Goal: Entertainment & Leisure: Consume media (video, audio)

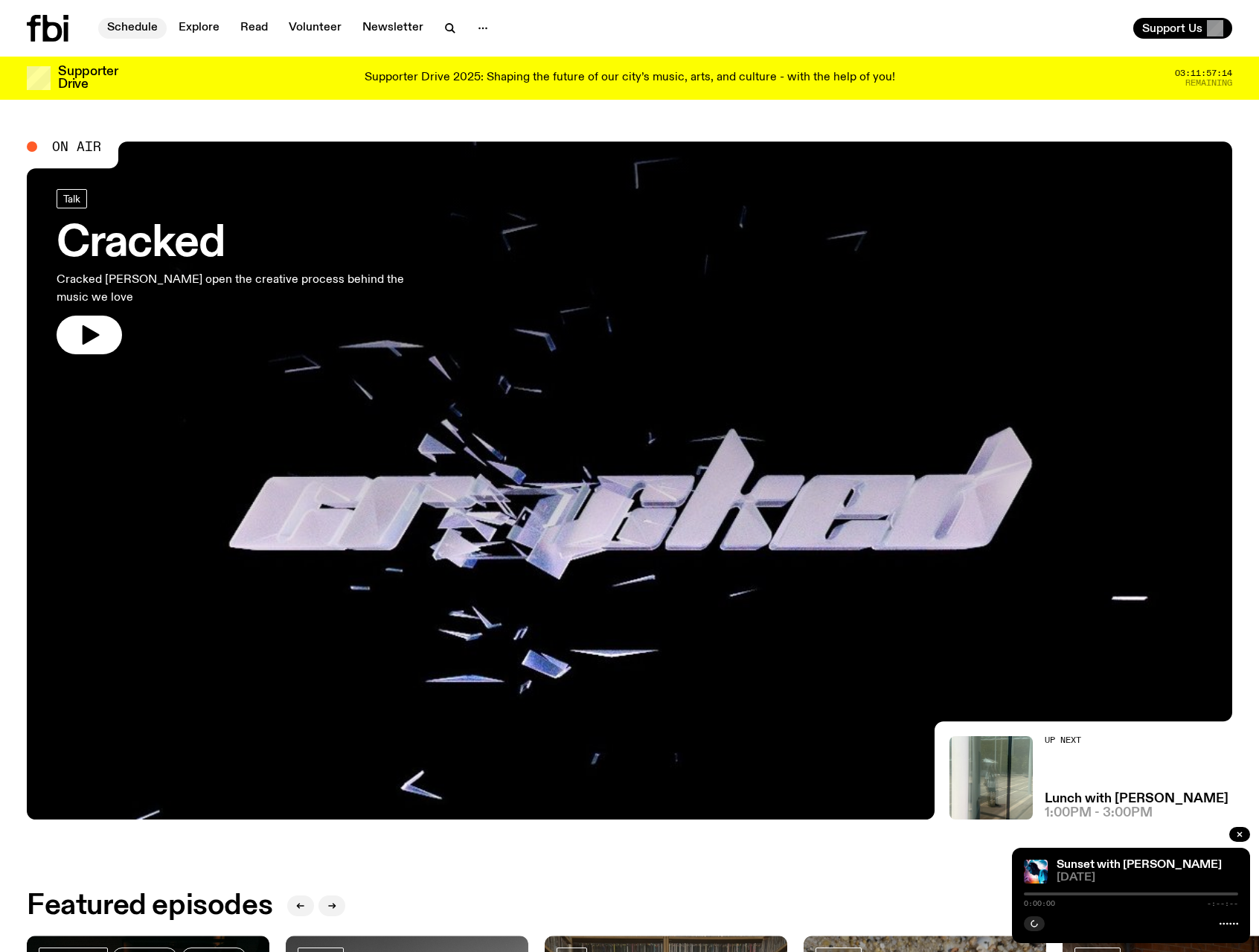
click at [122, 29] on link "Schedule" at bounding box center [133, 28] width 69 height 20
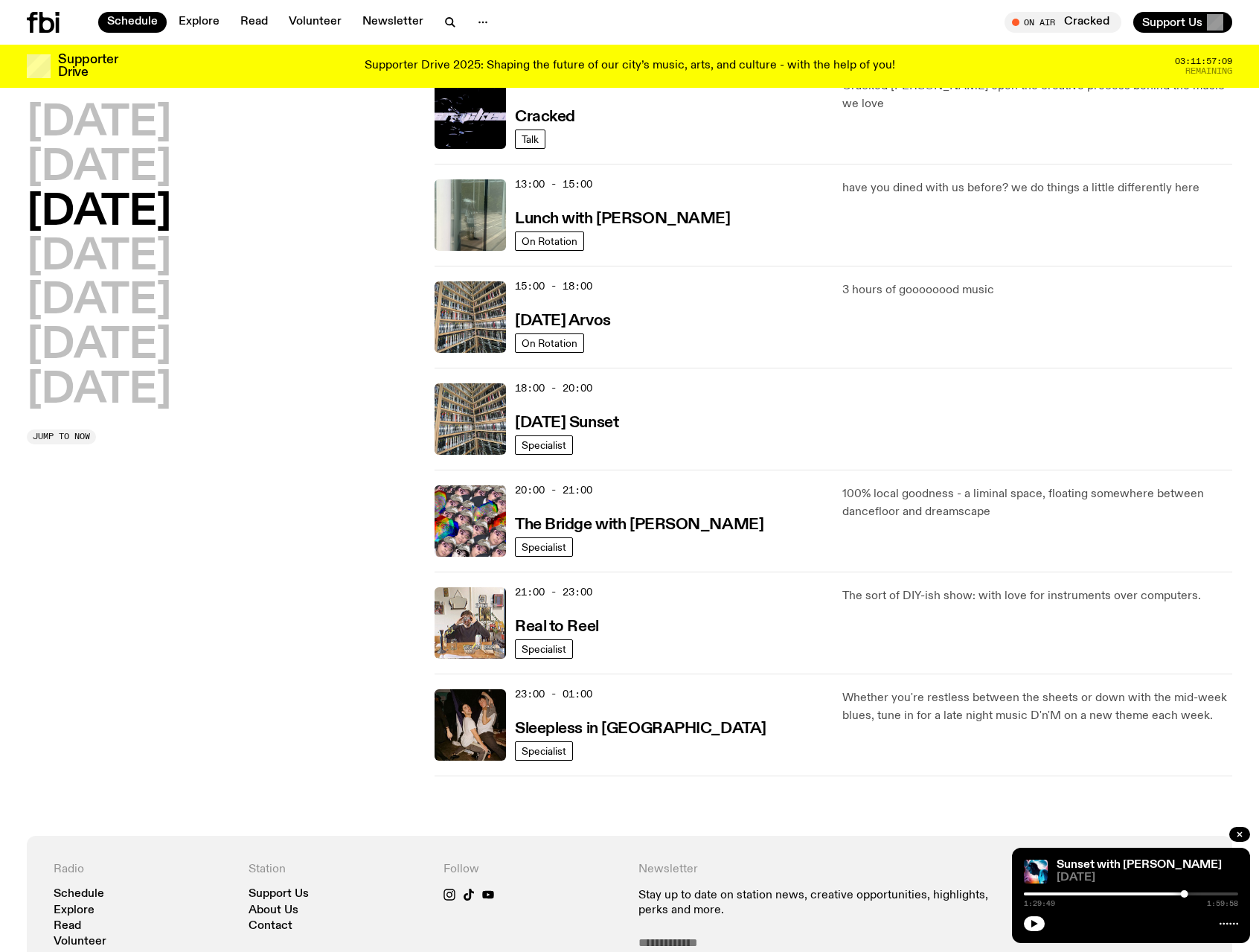
scroll to position [218, 0]
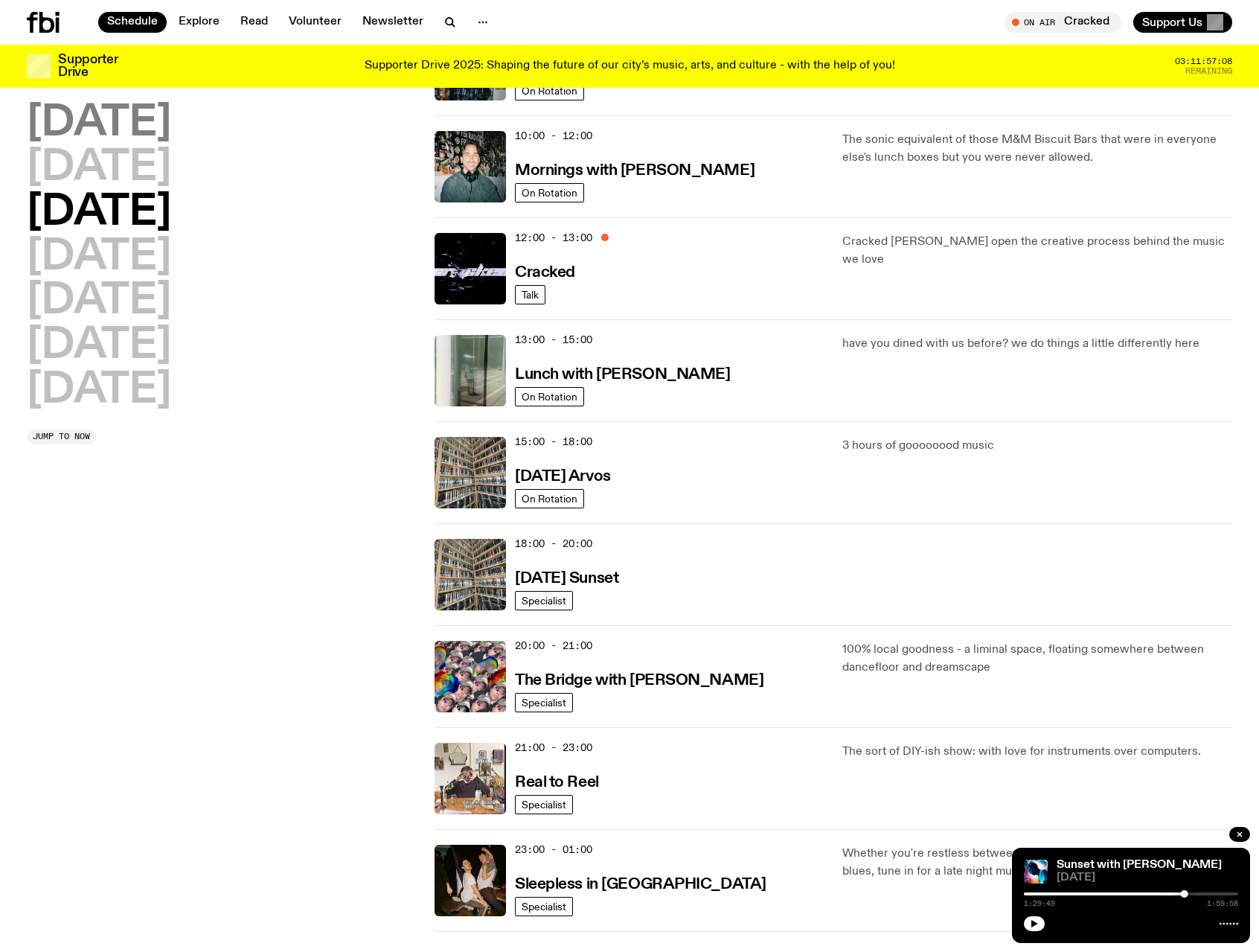
click at [136, 126] on h2 "[DATE]" at bounding box center [99, 123] width 144 height 42
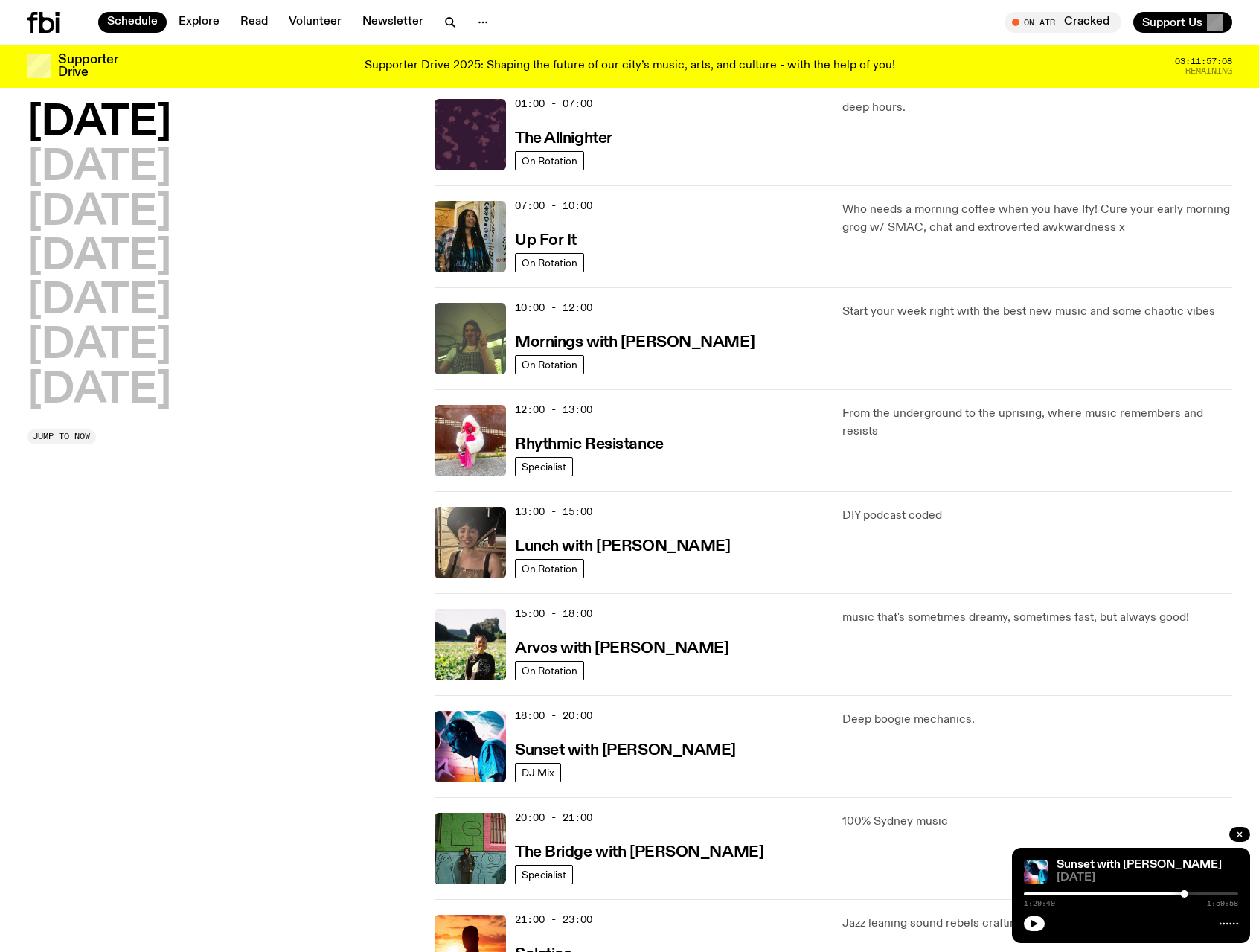
scroll to position [42, 0]
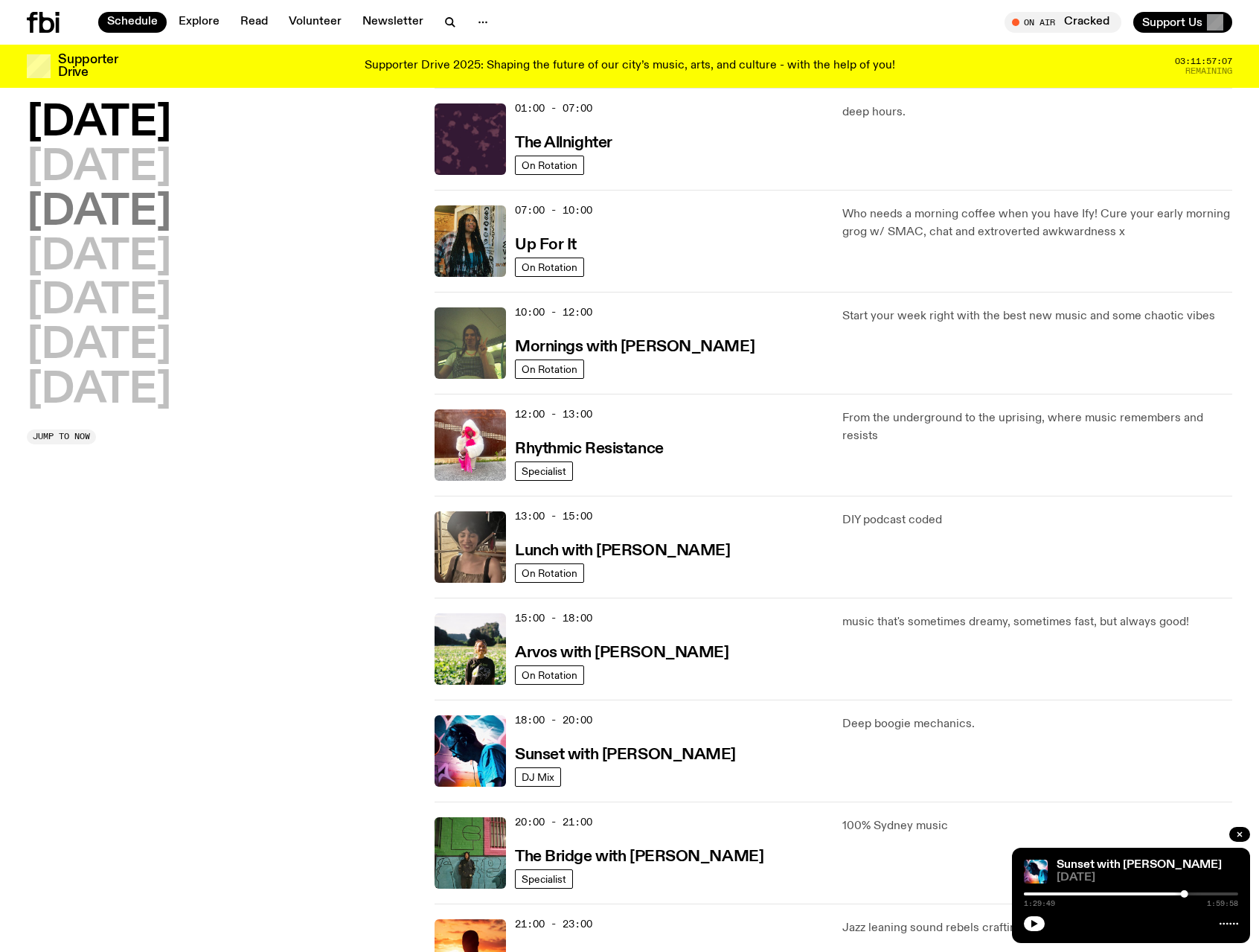
click at [139, 215] on h2 "[DATE]" at bounding box center [99, 212] width 144 height 42
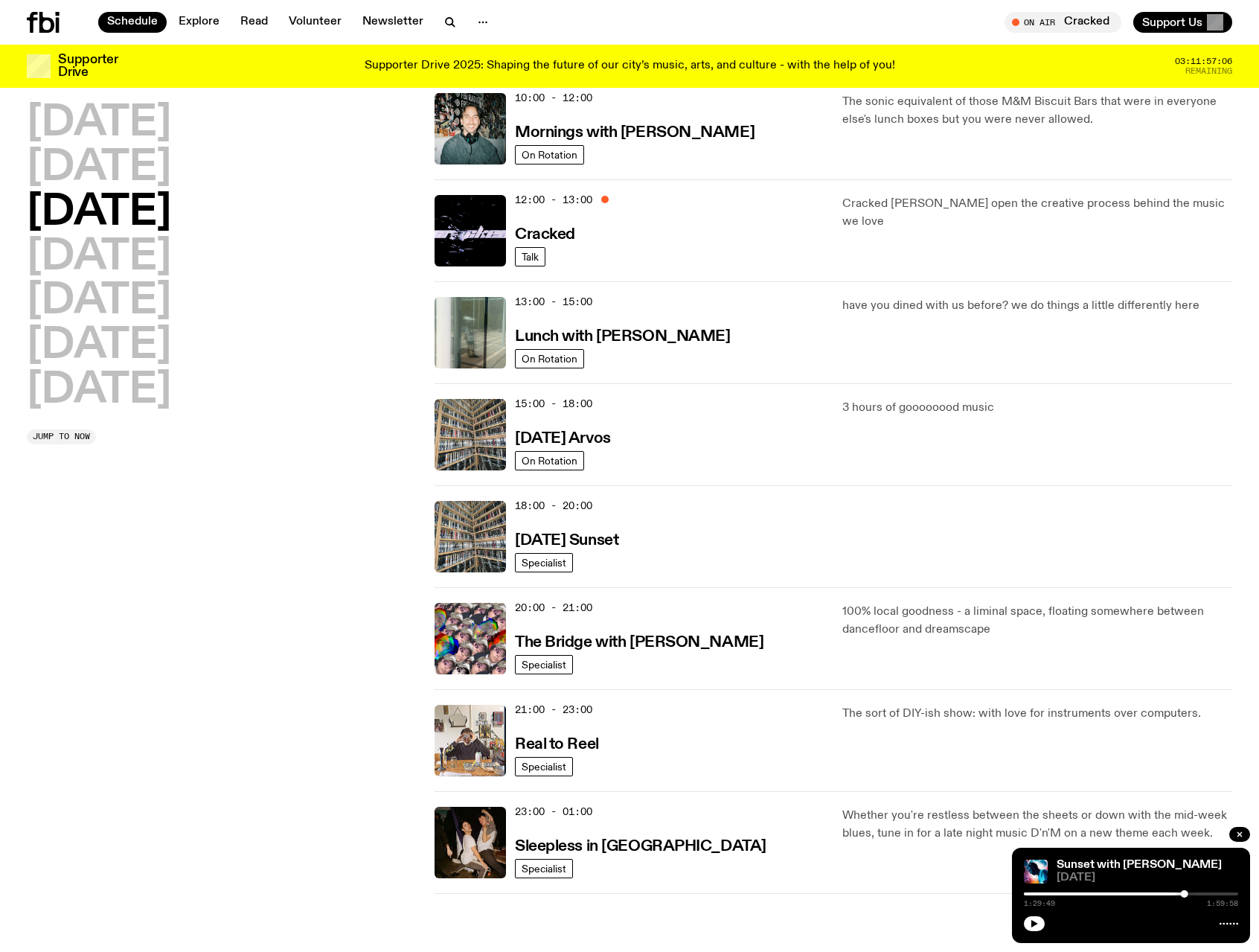
scroll to position [339, 0]
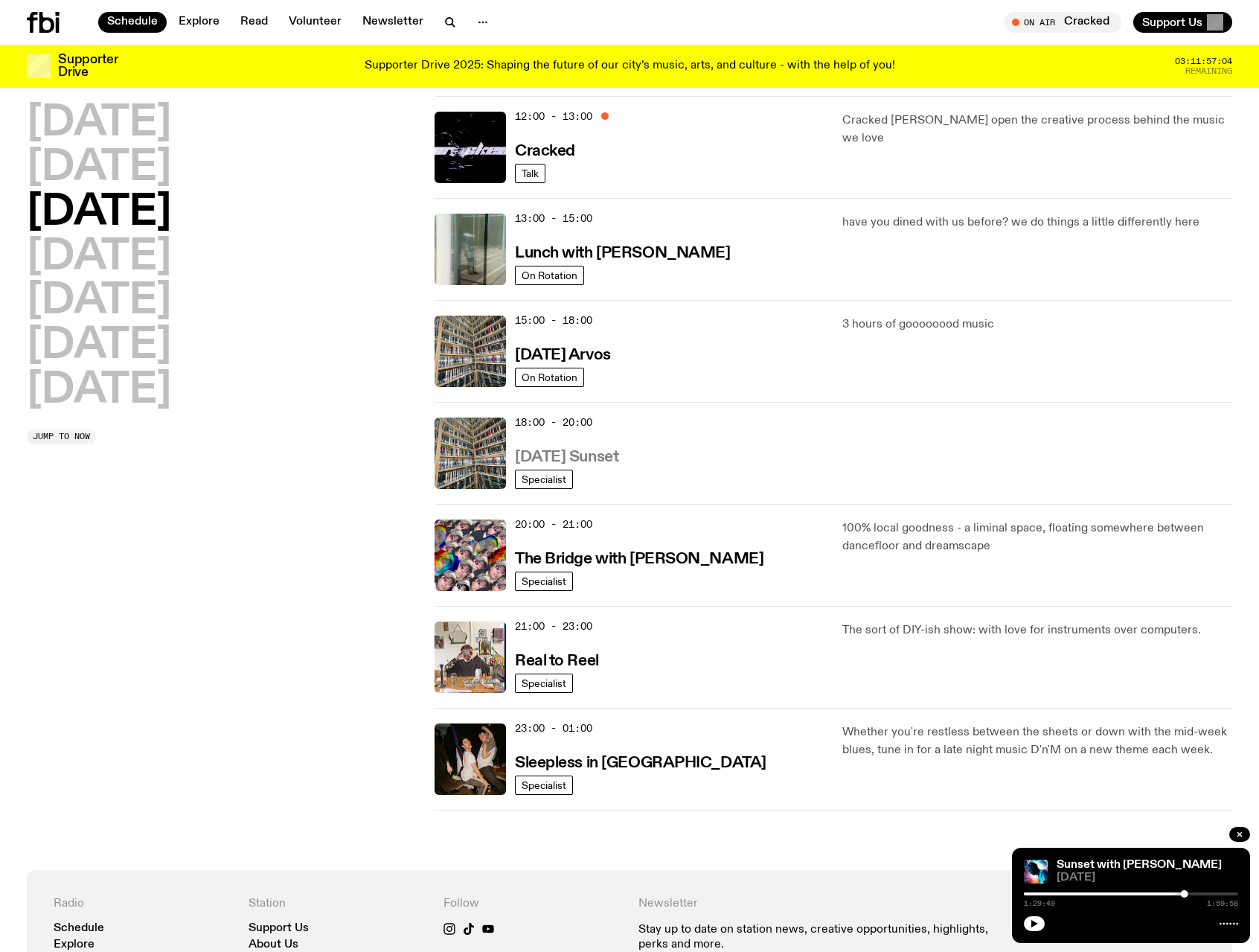
click at [586, 450] on h3 "[DATE] Sunset" at bounding box center [566, 456] width 103 height 16
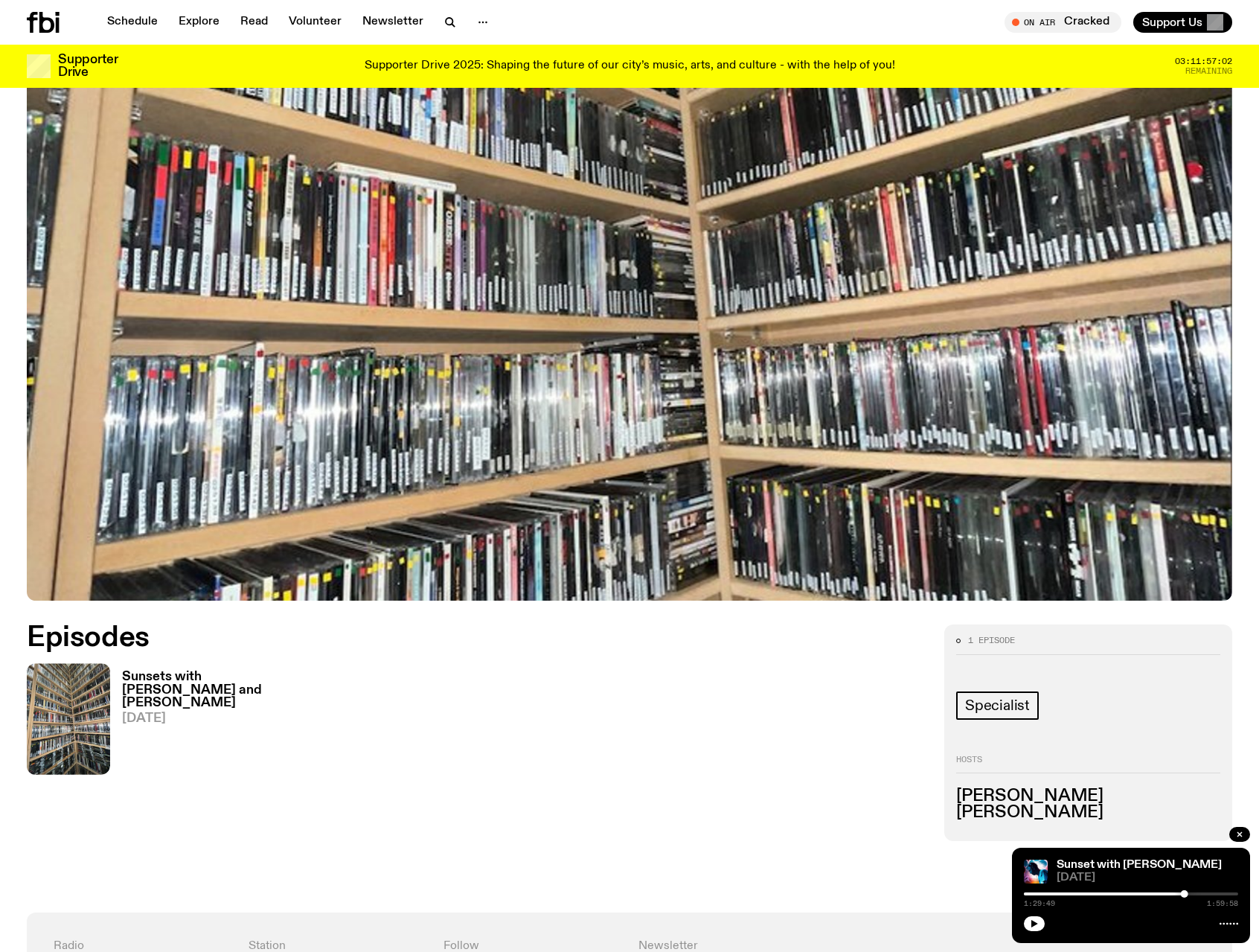
scroll to position [585, 0]
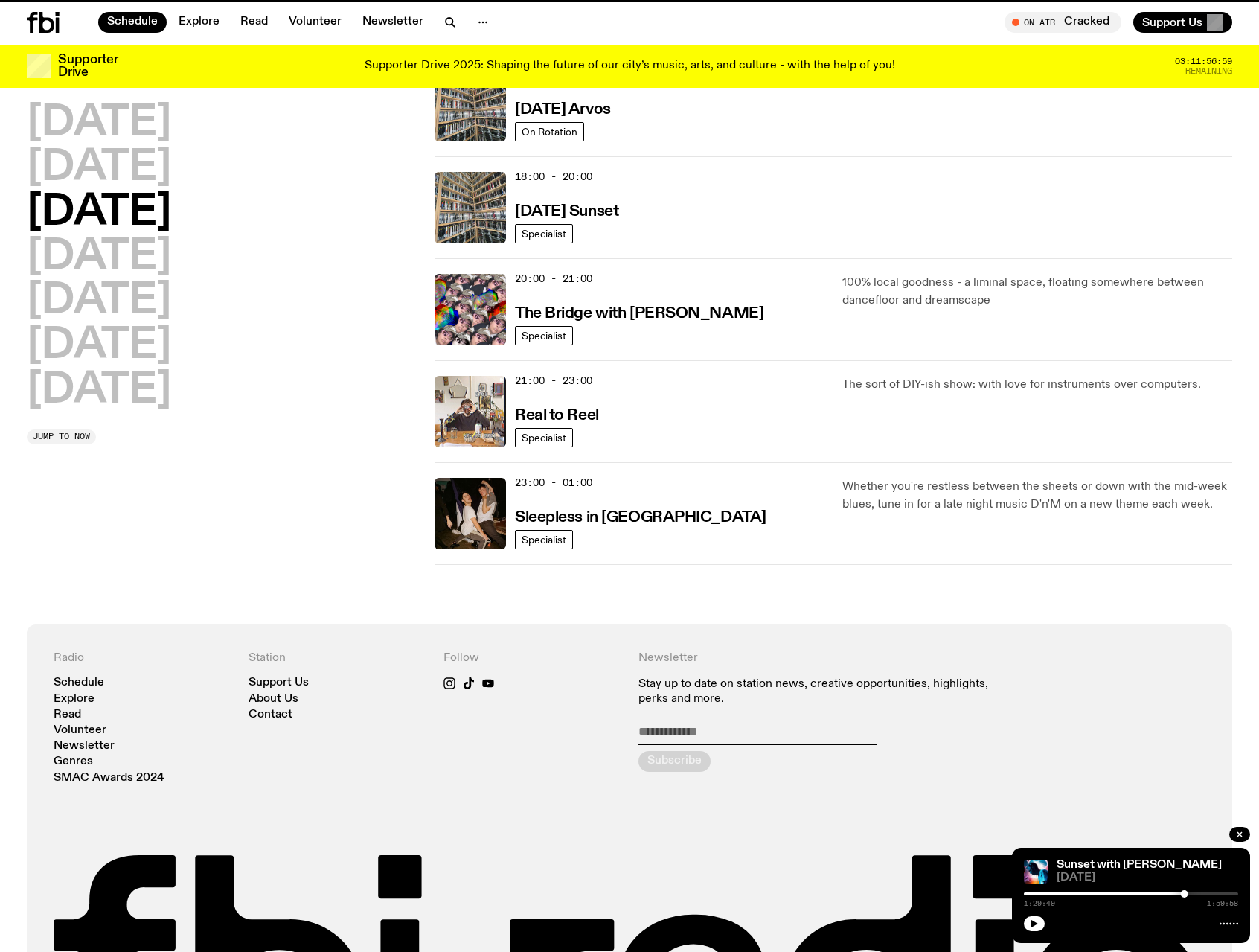
scroll to position [339, 0]
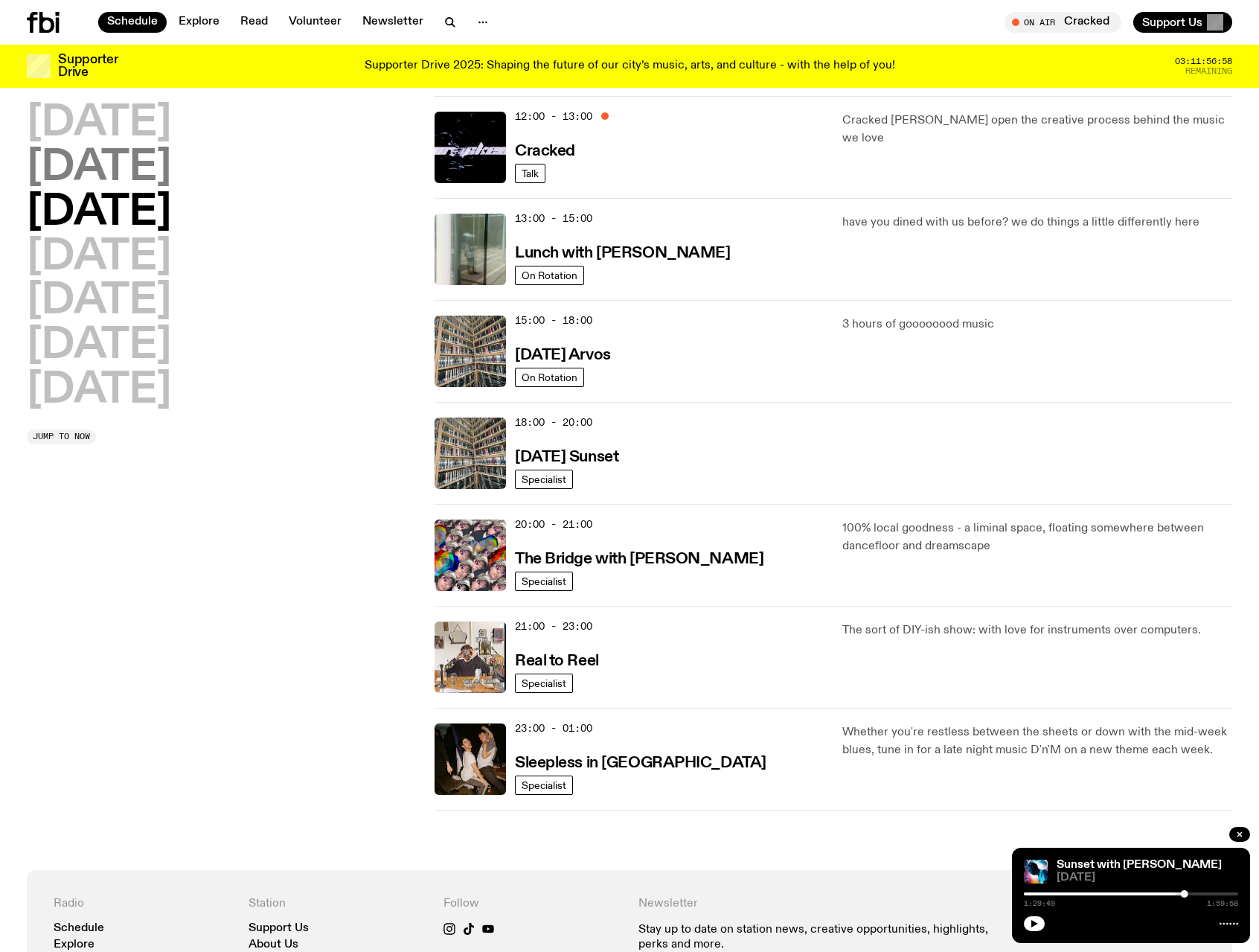
click at [128, 154] on h2 "[DATE]" at bounding box center [99, 167] width 144 height 42
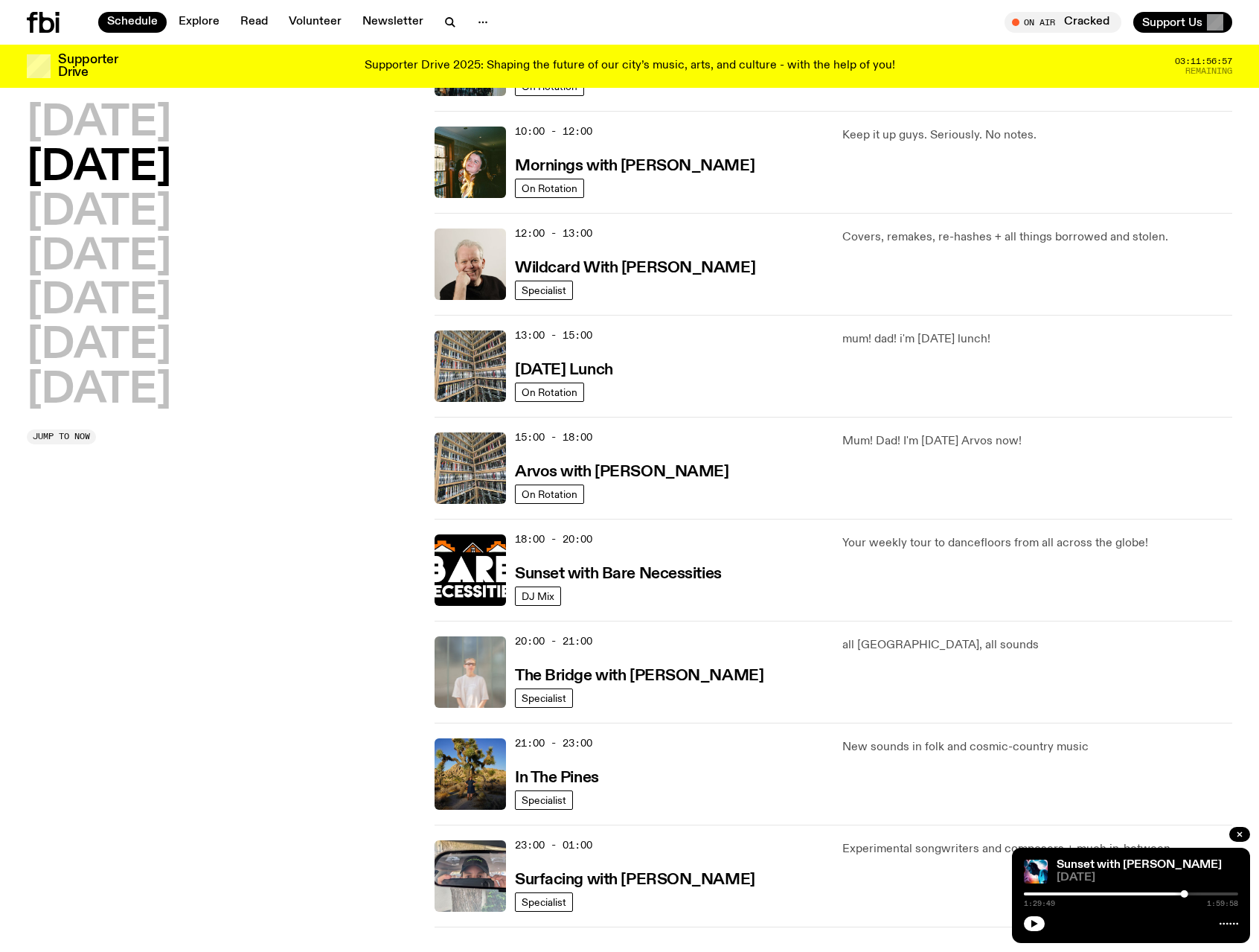
scroll to position [265, 0]
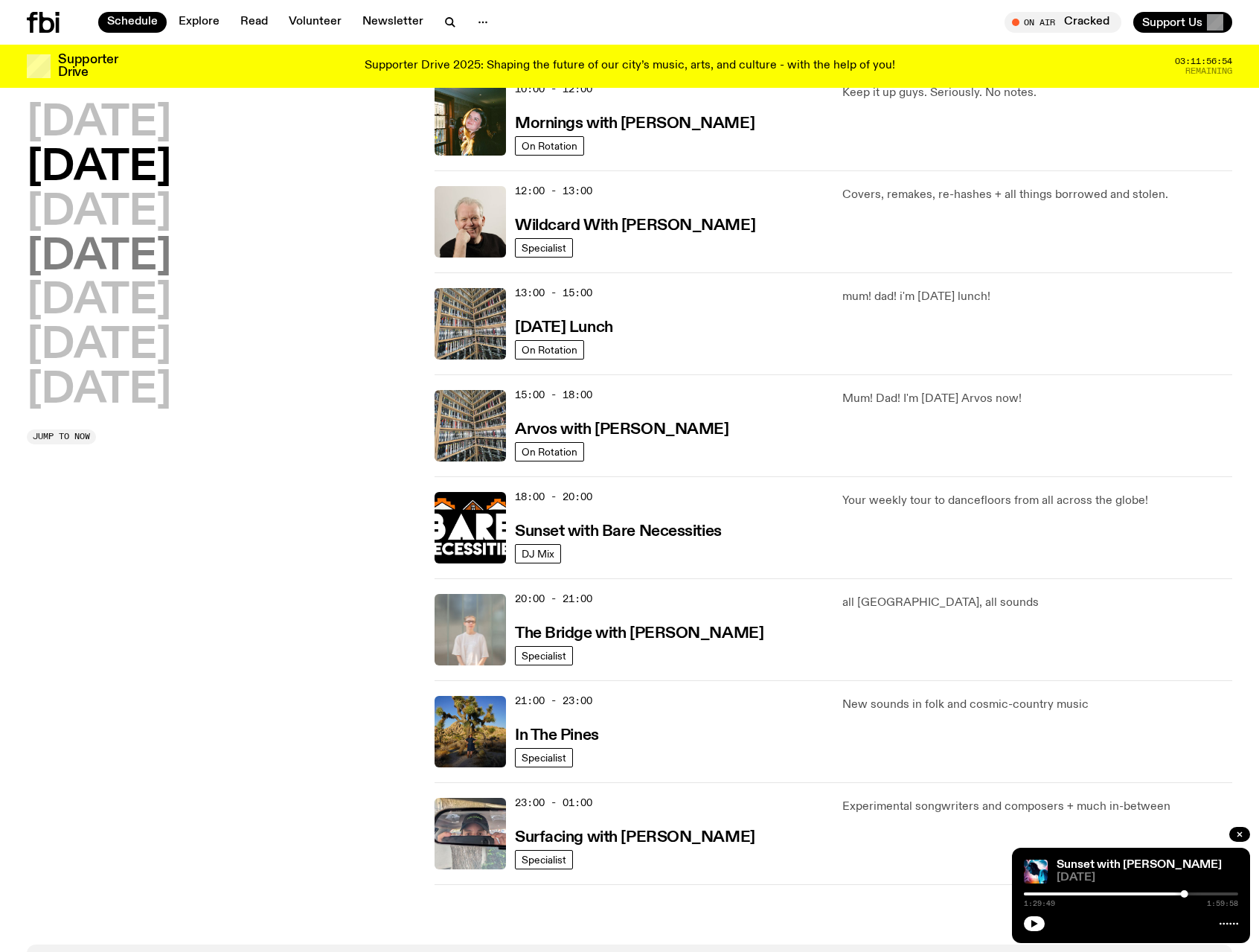
click at [111, 257] on h2 "[DATE]" at bounding box center [99, 257] width 144 height 42
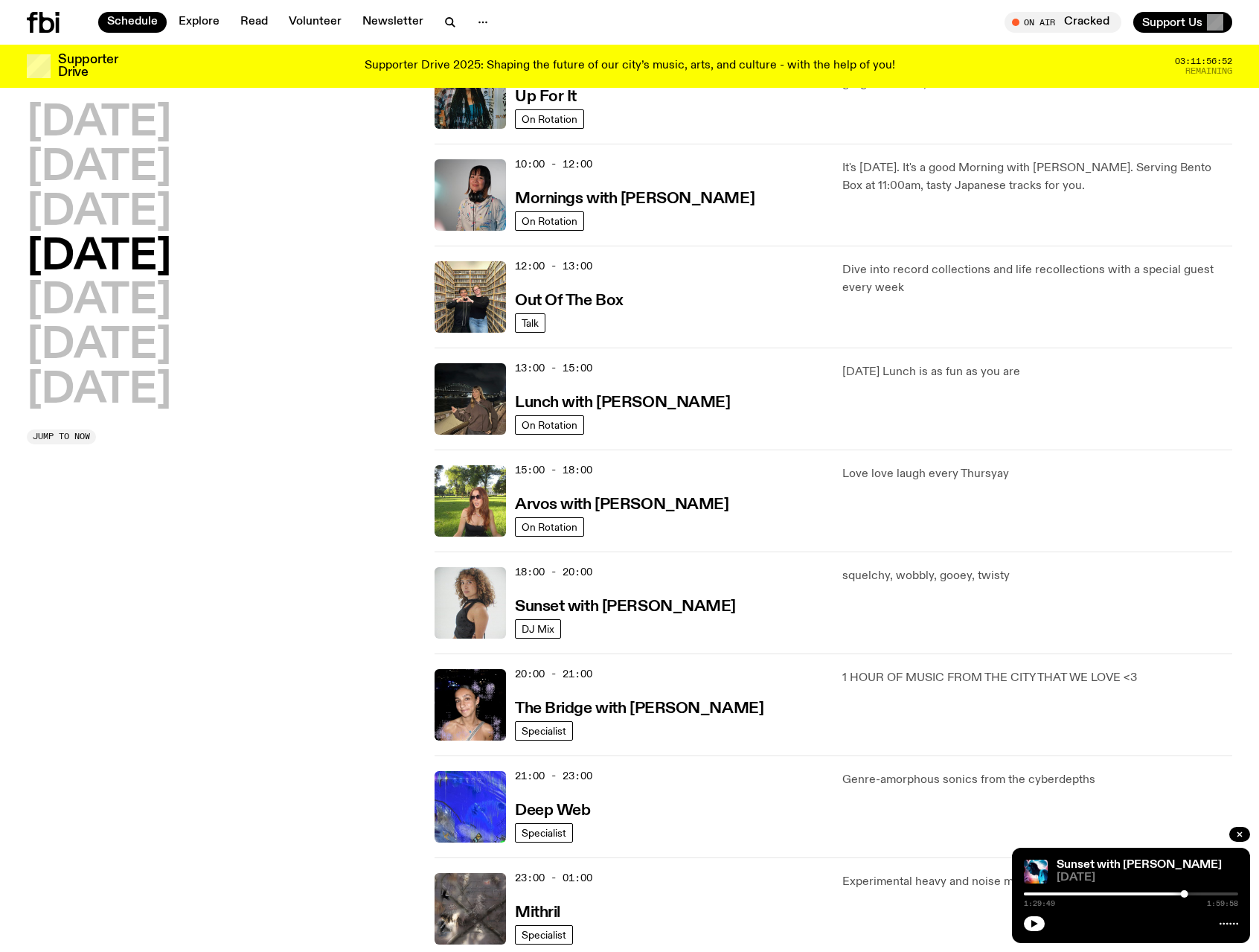
scroll to position [191, 0]
click at [129, 125] on h2 "[DATE]" at bounding box center [99, 123] width 144 height 42
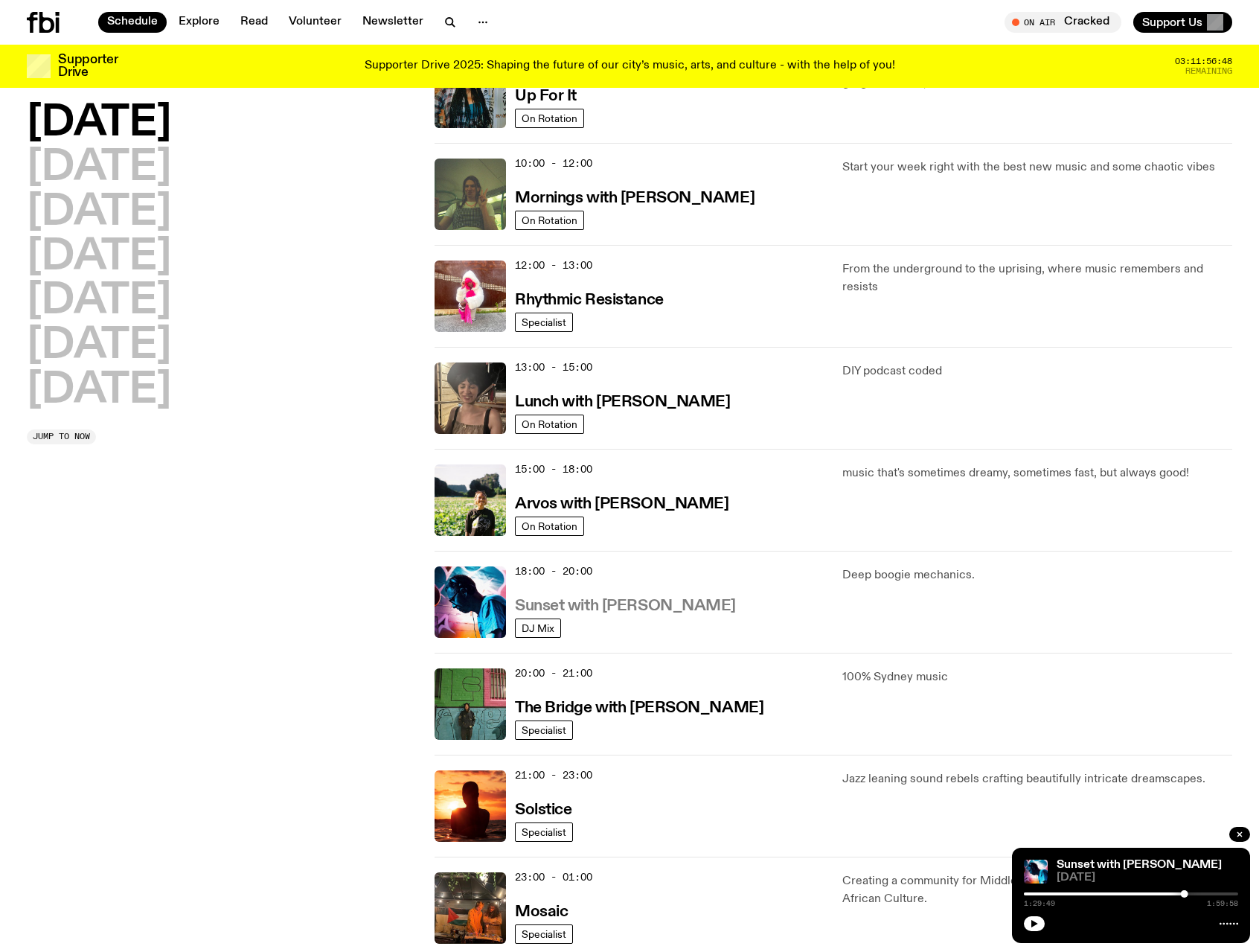
click at [622, 602] on h3 "Sunset with [PERSON_NAME]" at bounding box center [626, 605] width 221 height 16
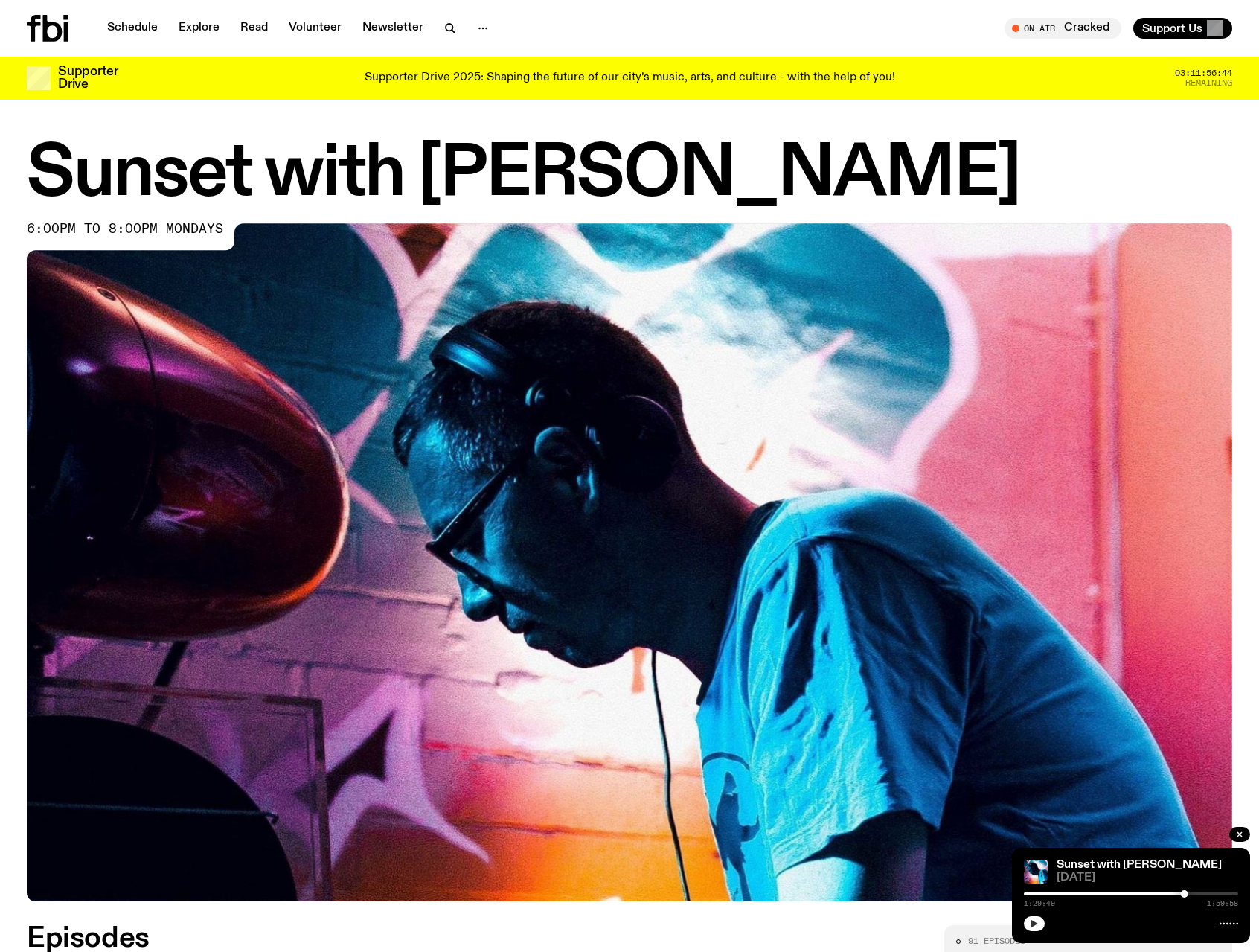
click at [1036, 924] on icon "button" at bounding box center [1034, 923] width 7 height 7
click at [1032, 922] on rect "button" at bounding box center [1032, 923] width 2 height 7
click at [1255, 478] on div "Sunset with [PERSON_NAME] 6:00pm to 8:00pm mondays" at bounding box center [630, 521] width 1259 height 760
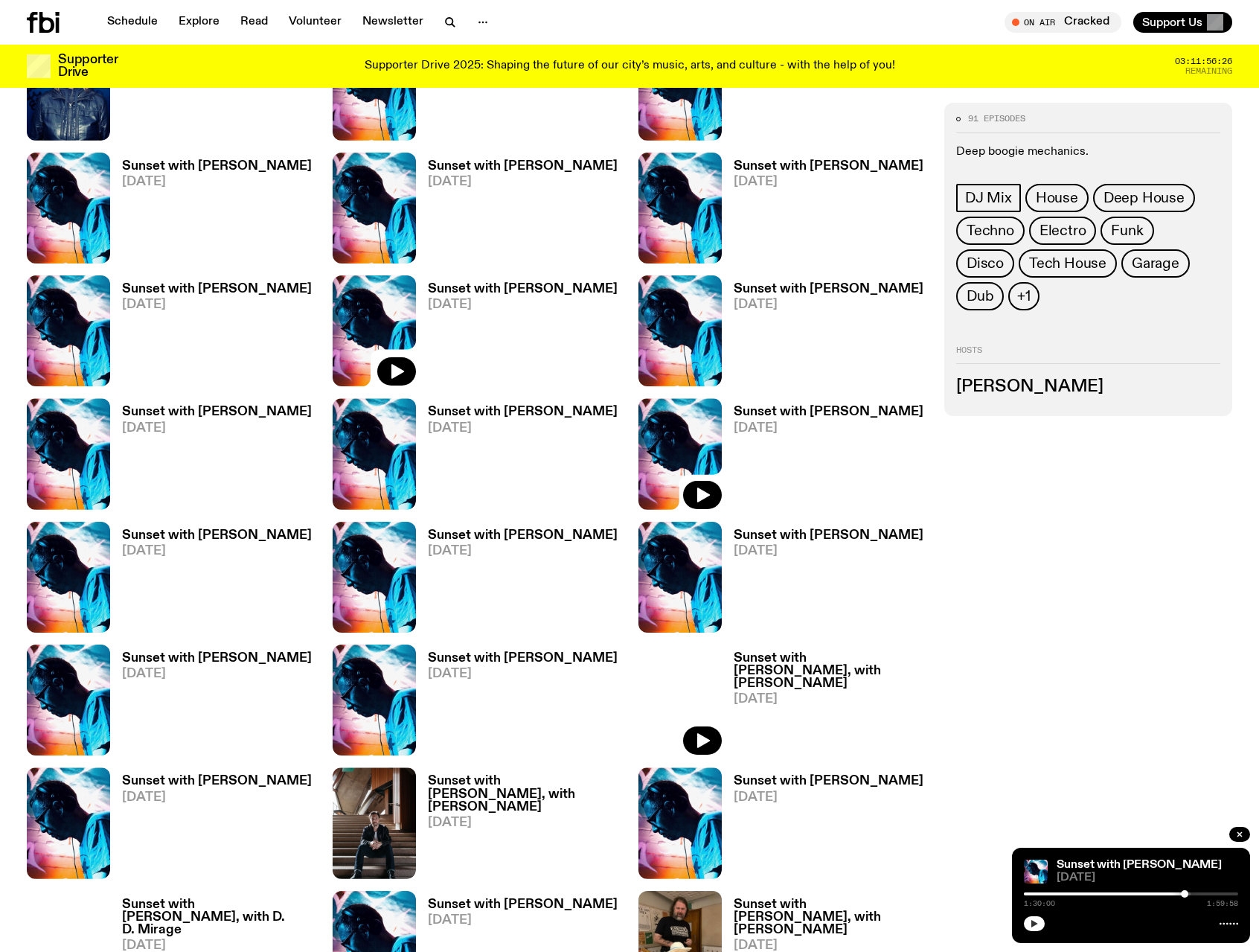
scroll to position [959, 0]
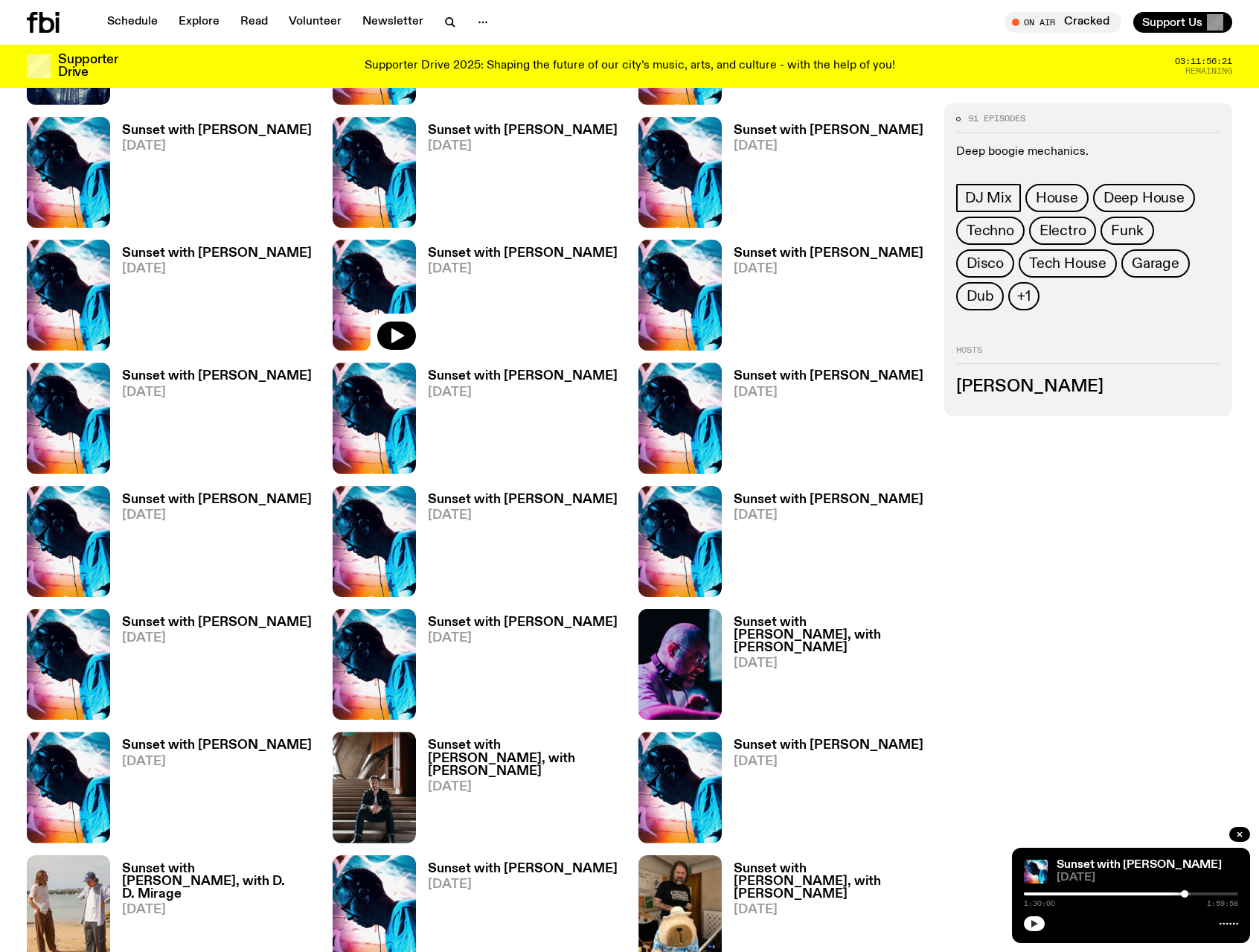
click at [156, 628] on h3 "Sunset with [PERSON_NAME]" at bounding box center [217, 623] width 190 height 13
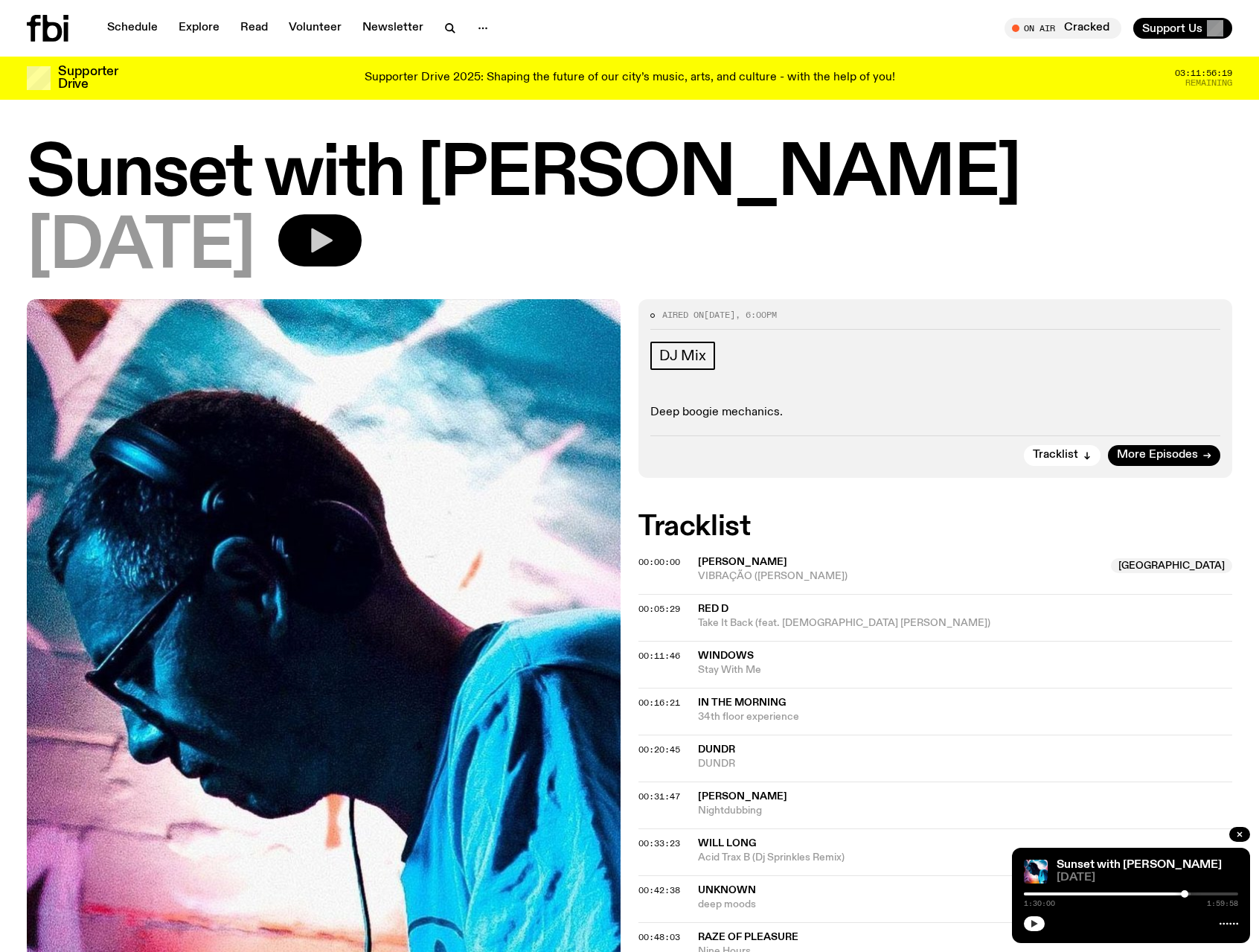
click at [335, 236] on icon "button" at bounding box center [320, 240] width 30 height 30
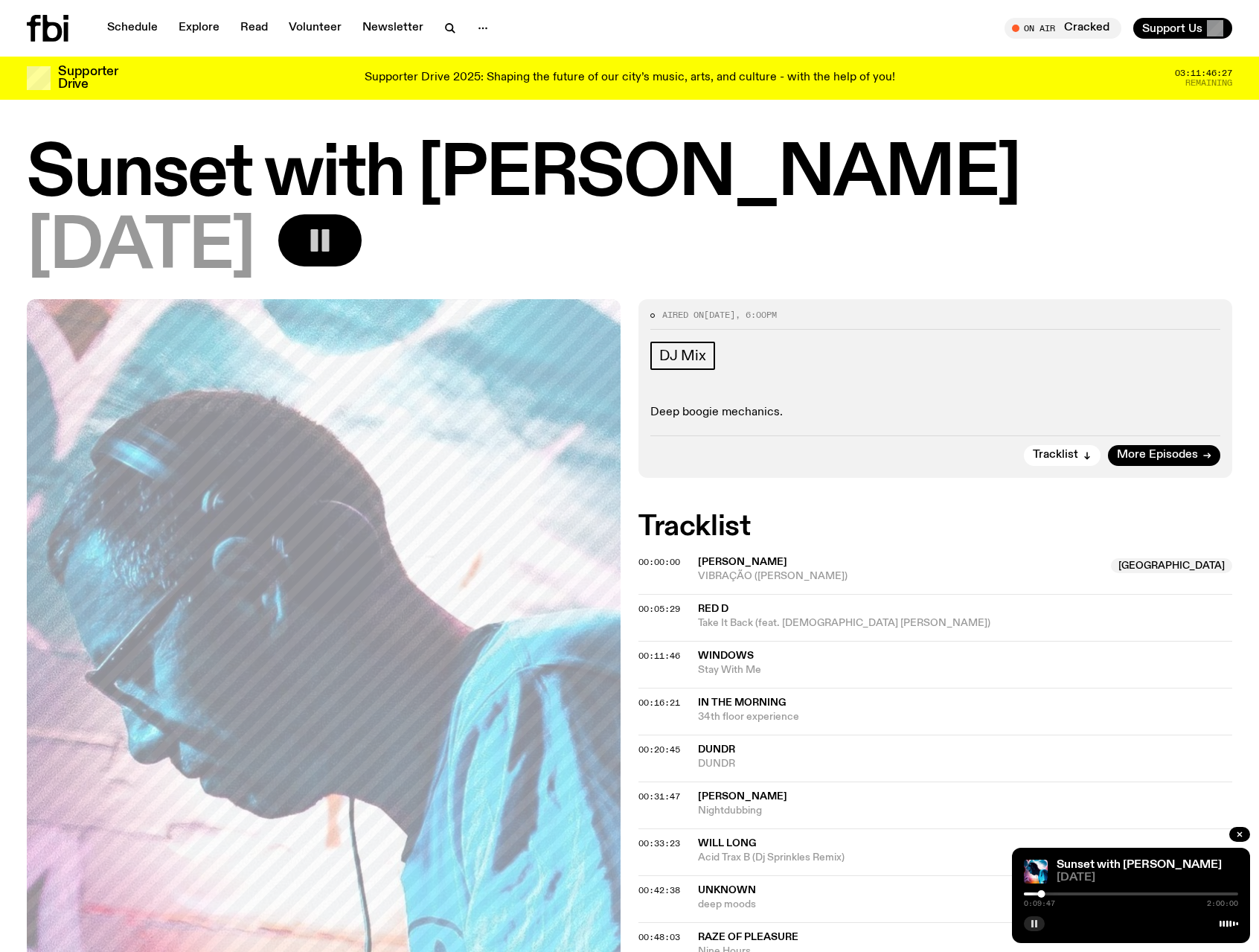
click at [1031, 920] on rect "button" at bounding box center [1032, 923] width 2 height 7
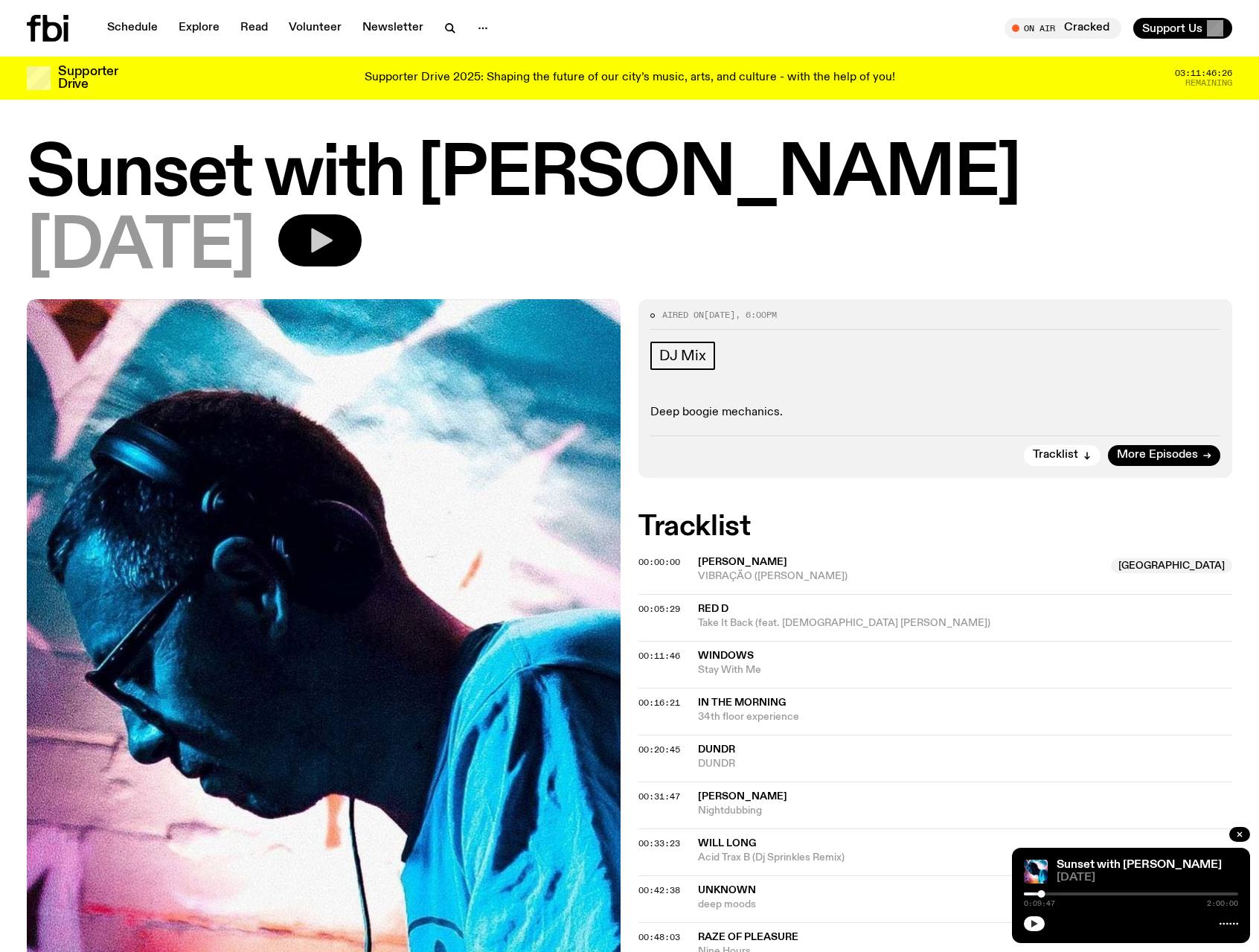
drag, startPoint x: 1031, startPoint y: 920, endPoint x: 1005, endPoint y: 945, distance: 36.1
click at [1005, 945] on span "Nine Hours" at bounding box center [965, 951] width 535 height 14
click at [1034, 892] on div "0:09:47 2:00:00" at bounding box center [1131, 897] width 214 height 18
drag, startPoint x: 1042, startPoint y: 894, endPoint x: 1031, endPoint y: 895, distance: 11.0
click at [1031, 895] on div at bounding box center [1031, 893] width 7 height 7
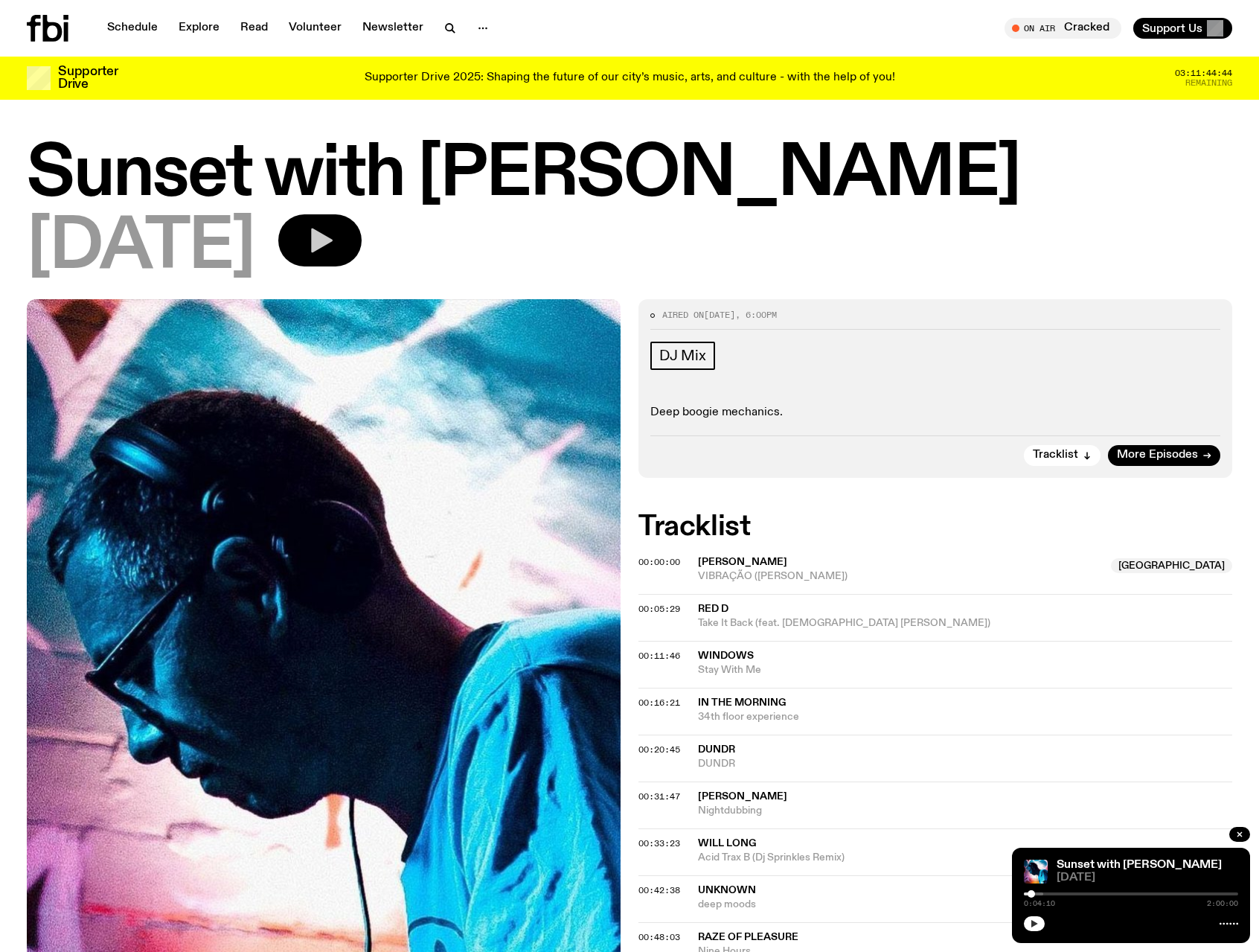
click at [1030, 922] on icon "button" at bounding box center [1035, 923] width 9 height 9
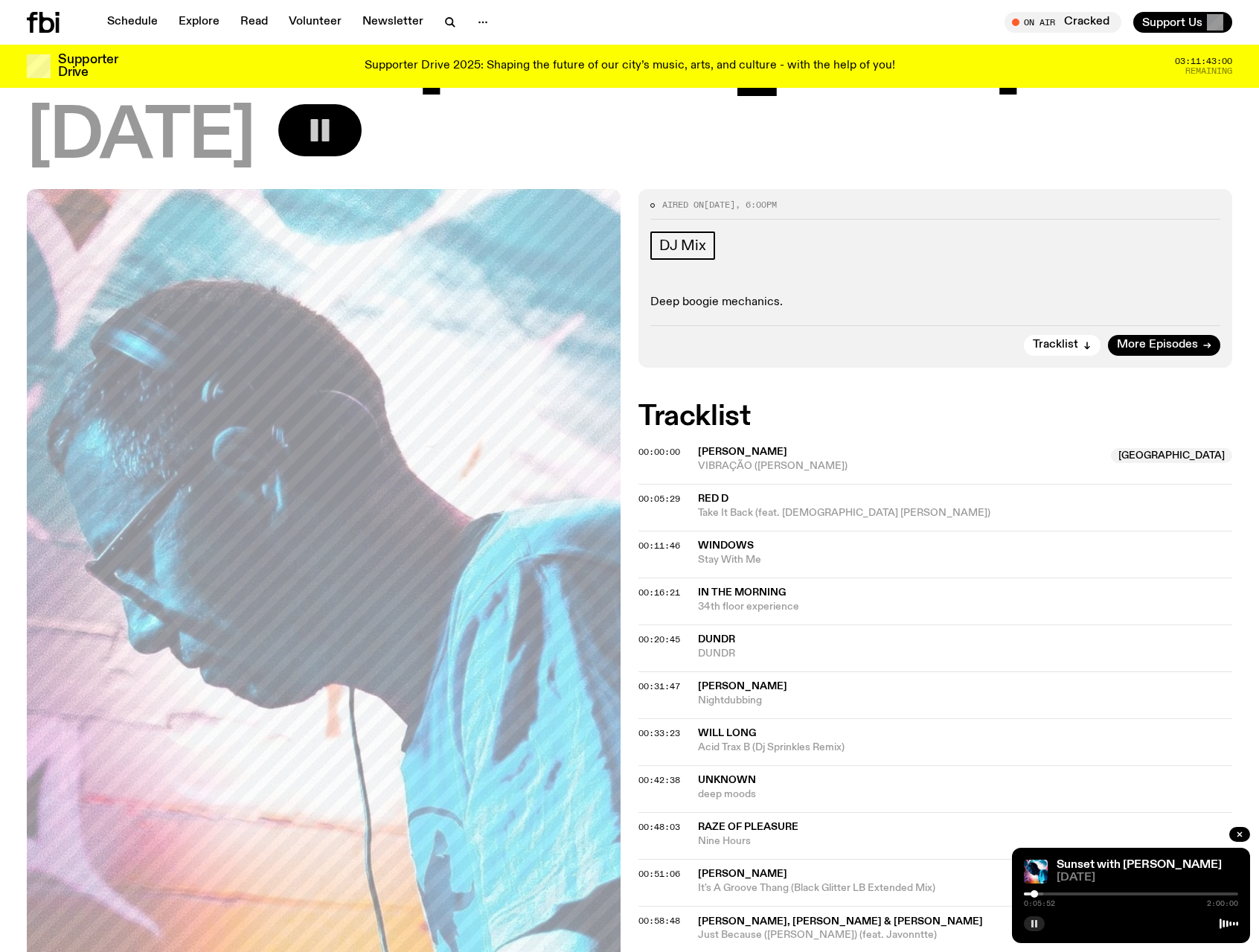
scroll to position [52, 0]
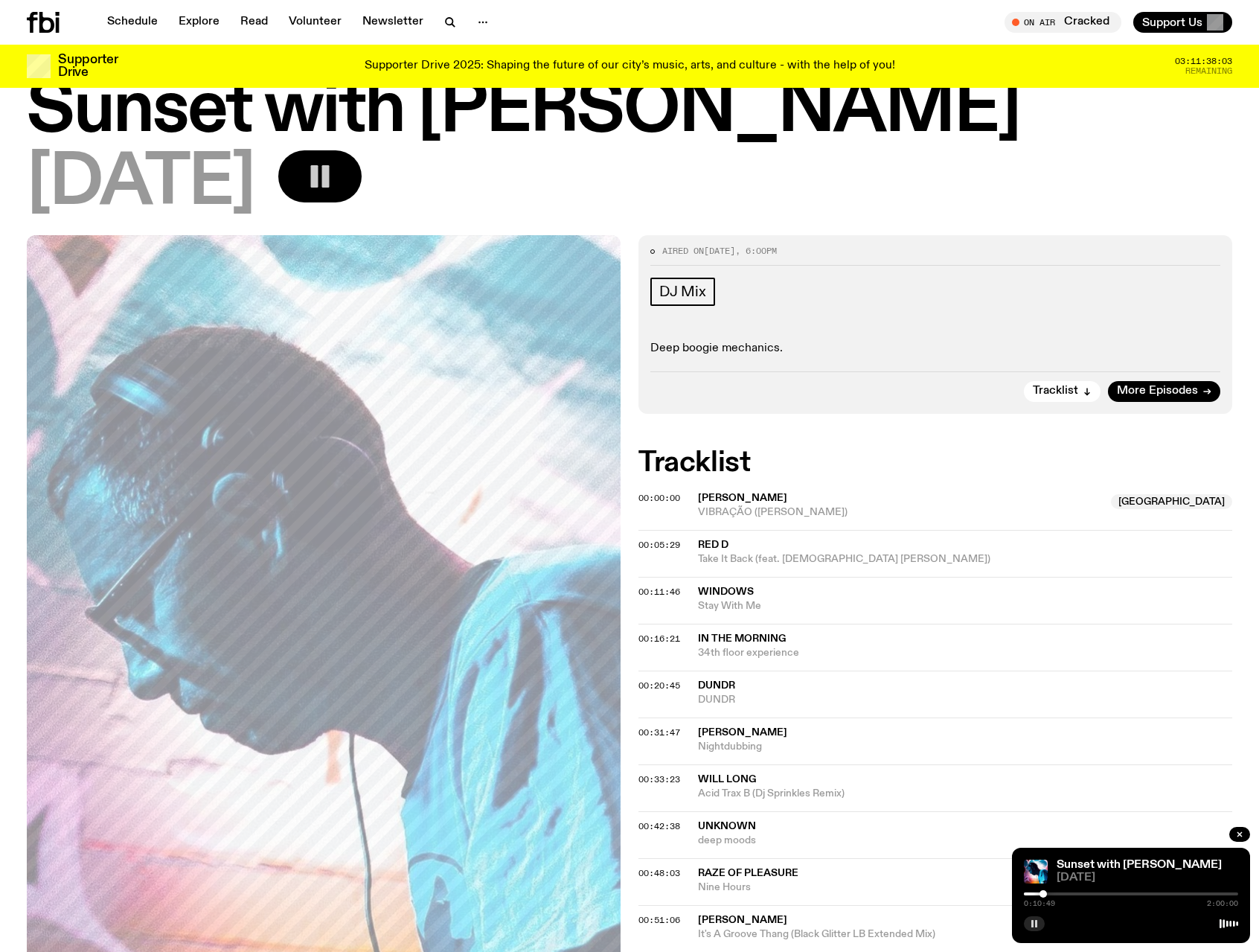
click at [1040, 928] on button "button" at bounding box center [1034, 923] width 20 height 15
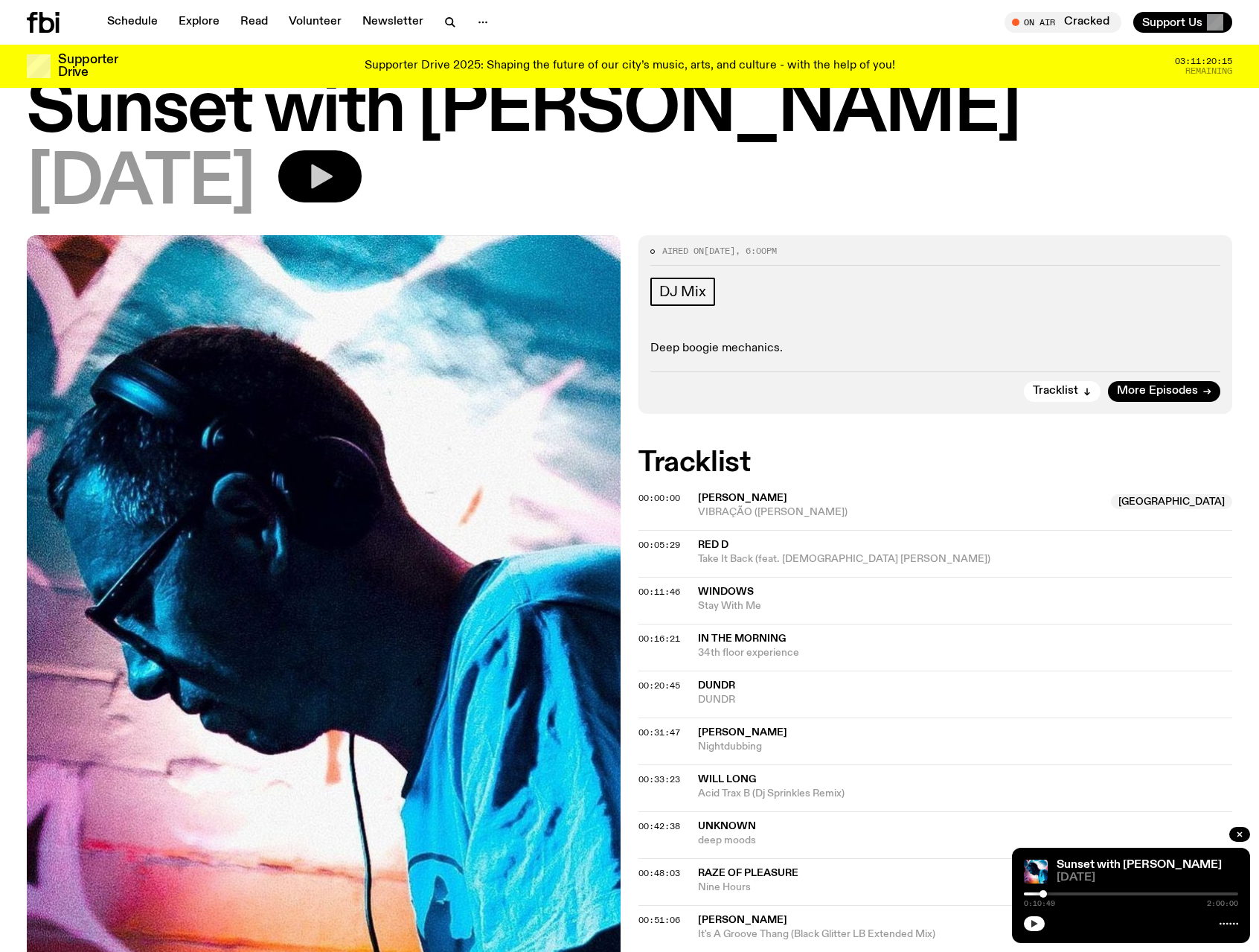
click at [1031, 918] on button "button" at bounding box center [1034, 923] width 20 height 15
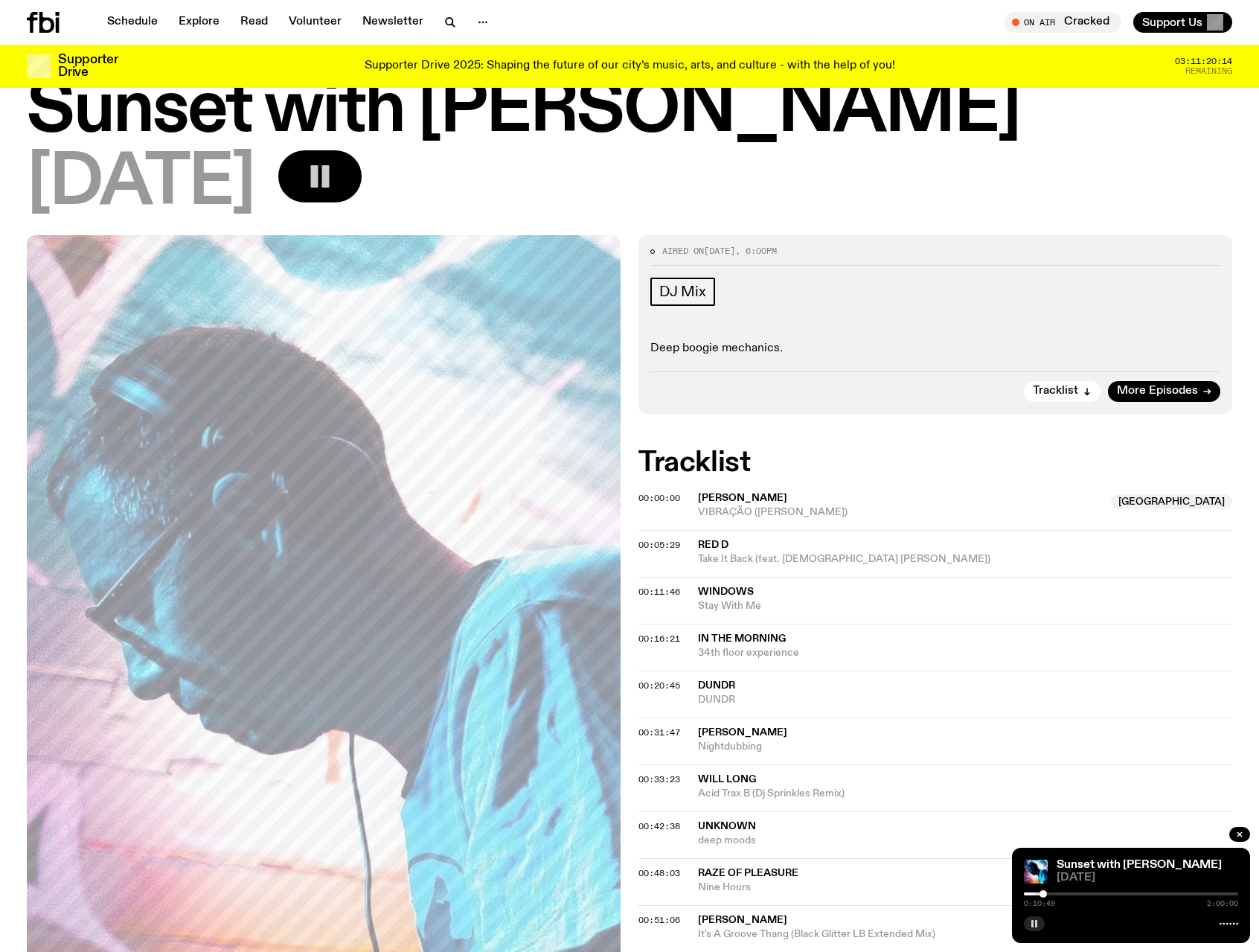
click at [1034, 925] on icon "button" at bounding box center [1035, 923] width 9 height 9
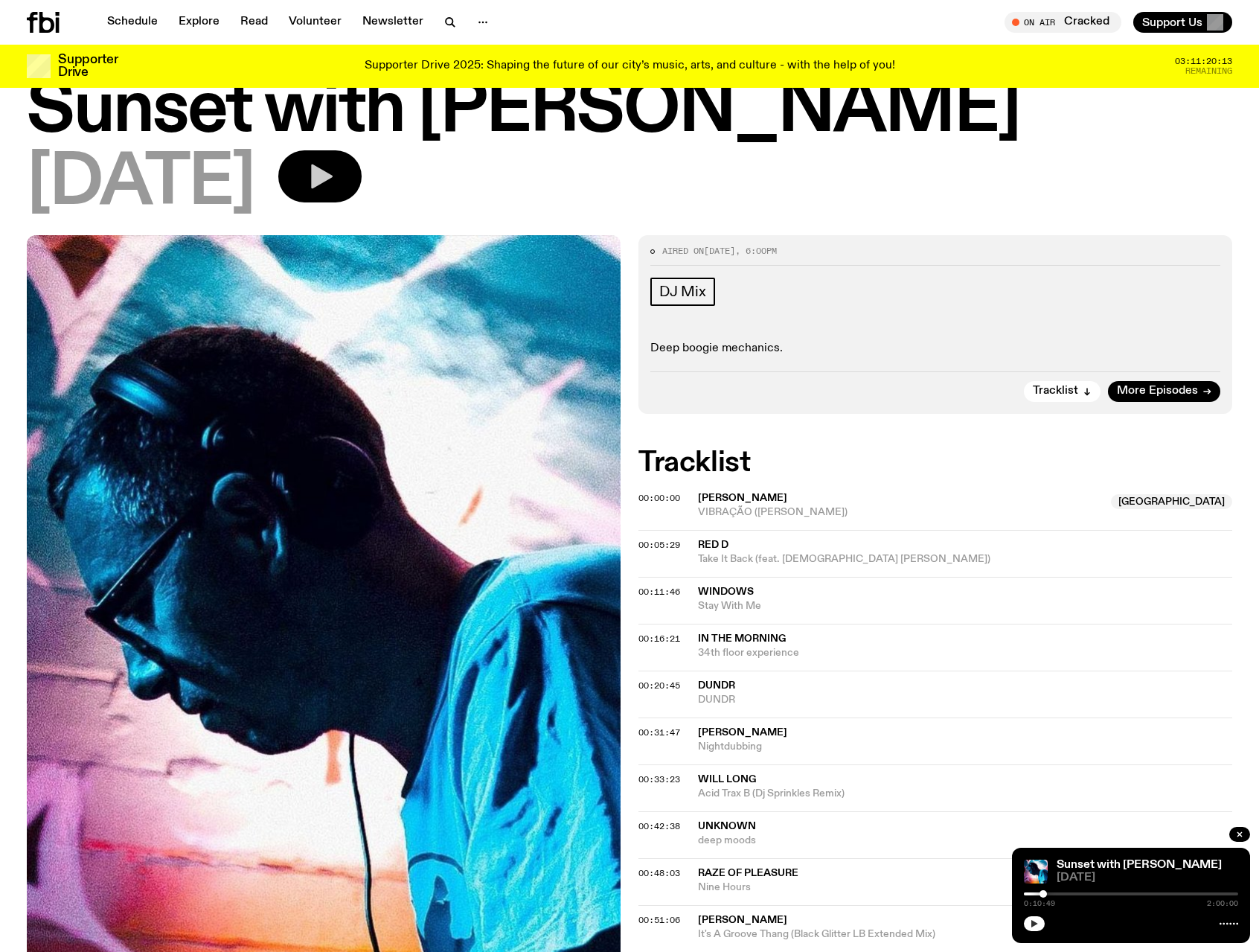
click at [1033, 894] on div at bounding box center [935, 892] width 214 height 3
click at [1038, 899] on span "0:05:00" at bounding box center [1040, 903] width 32 height 7
click at [1038, 896] on div "0:05:00 2:00:00" at bounding box center [1131, 897] width 214 height 18
click at [1039, 898] on div "0:08:20 2:00:00" at bounding box center [1131, 897] width 214 height 18
drag, startPoint x: 1040, startPoint y: 892, endPoint x: 1033, endPoint y: 895, distance: 7.6
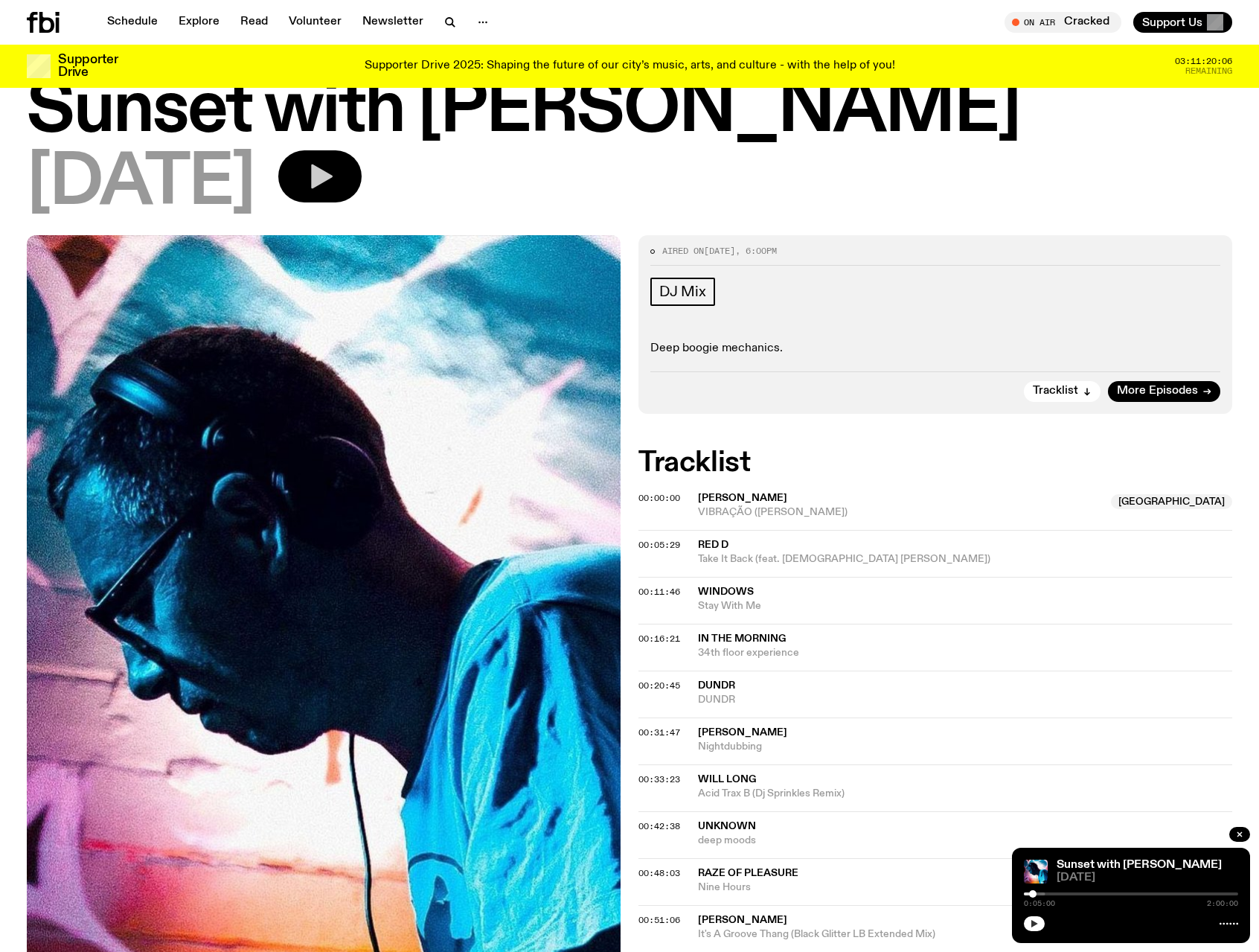
click at [1033, 895] on div at bounding box center [1033, 893] width 7 height 7
click at [1031, 895] on div at bounding box center [1031, 893] width 7 height 7
click at [1035, 924] on icon "button" at bounding box center [1034, 923] width 7 height 7
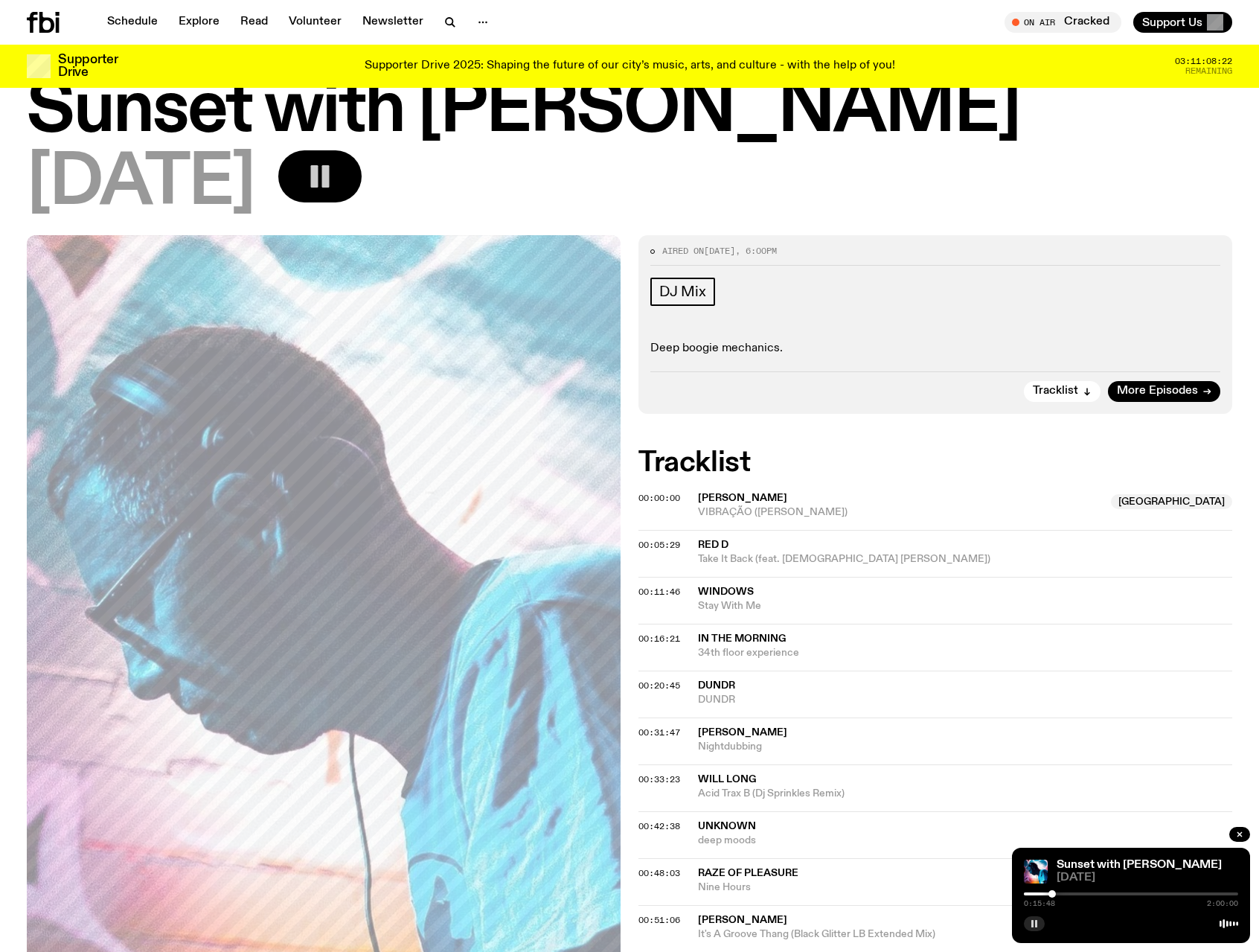
click at [1032, 917] on button "button" at bounding box center [1034, 923] width 20 height 15
